Goal: Task Accomplishment & Management: Manage account settings

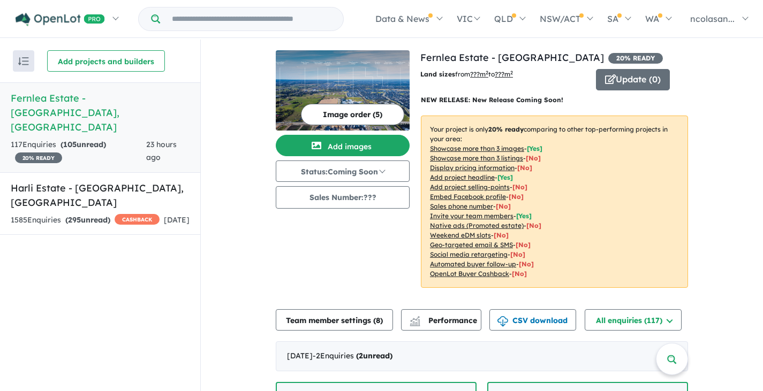
click at [103, 139] on div "117 Enquir ies ( 105 unread) 20 % READY" at bounding box center [78, 152] width 135 height 26
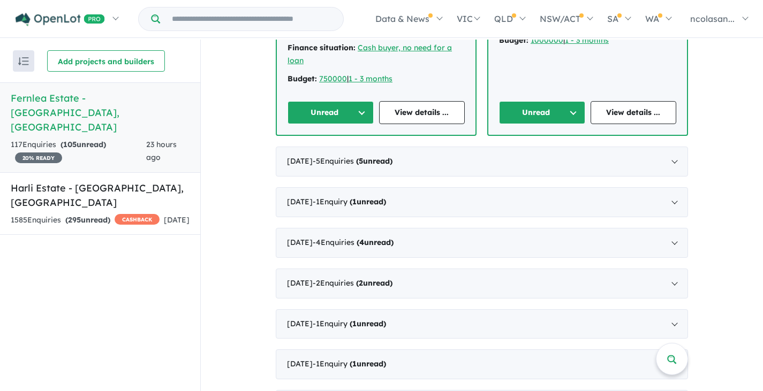
scroll to position [449, 0]
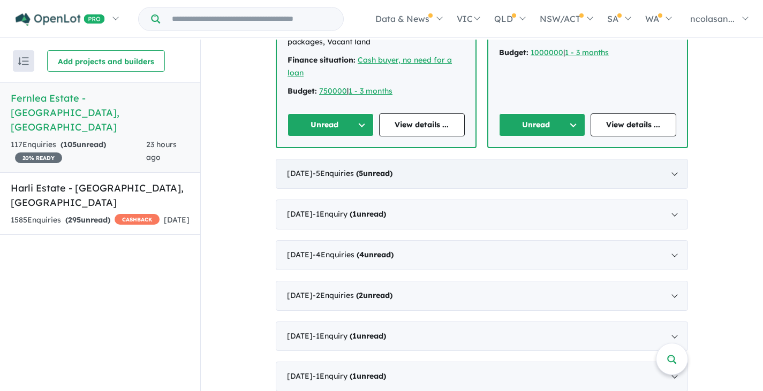
click at [359, 169] on span "- 5 Enquir ies ( 5 unread)" at bounding box center [353, 174] width 80 height 10
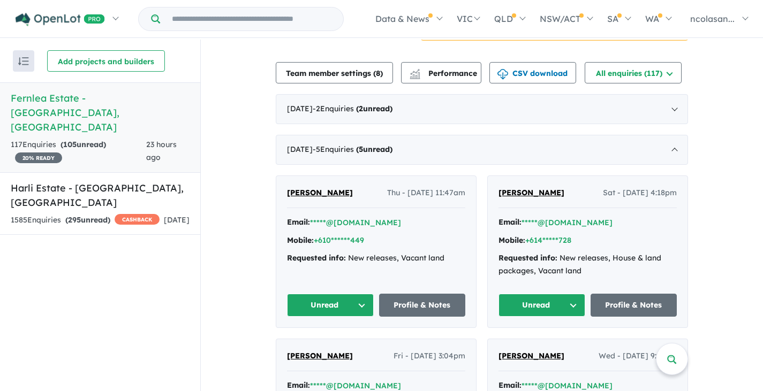
scroll to position [222, 0]
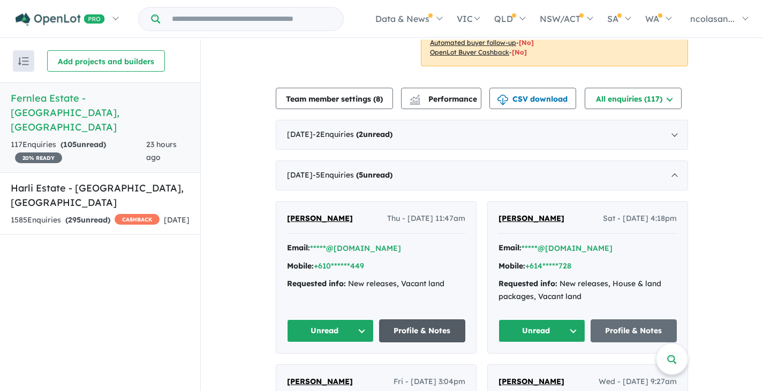
click at [405, 333] on link "Profile & Notes" at bounding box center [422, 331] width 87 height 23
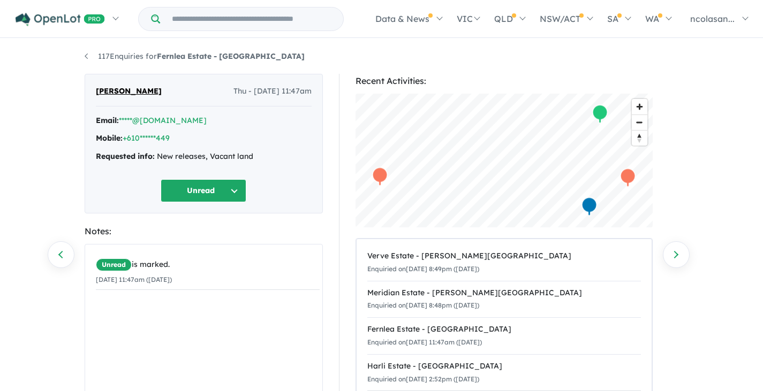
drag, startPoint x: 169, startPoint y: 90, endPoint x: 84, endPoint y: 90, distance: 84.6
click at [85, 90] on div "[PERSON_NAME] Thu - [DATE] 11:47am Email: *****@[DOMAIN_NAME] Mobile: +610*****…" at bounding box center [204, 144] width 238 height 140
copy span "[PERSON_NAME]"
